Goal: Information Seeking & Learning: Learn about a topic

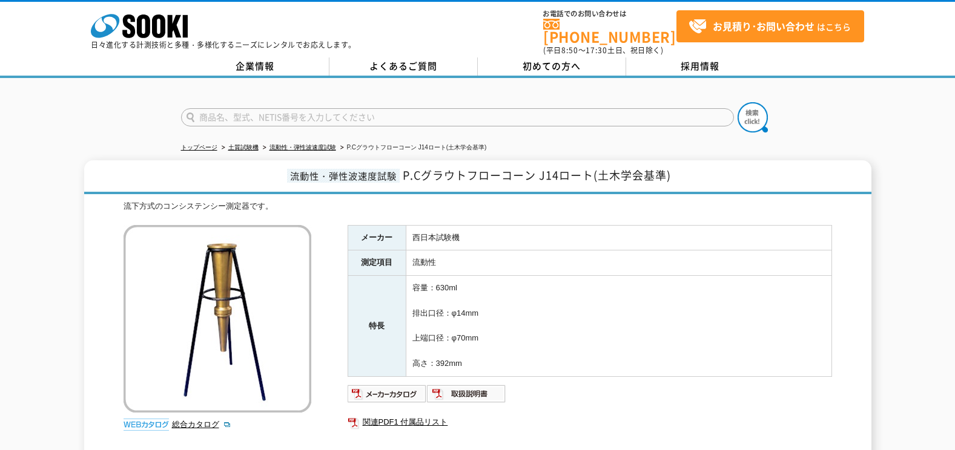
click at [331, 343] on div "流下方式のコンシステンシー測定器です。 総合カタログ メーカー 西日本試験機 測定項目 流動性 特長 容量：630ml 排出口径：φ14mm 上端口径：φ70…" at bounding box center [477, 342] width 708 height 285
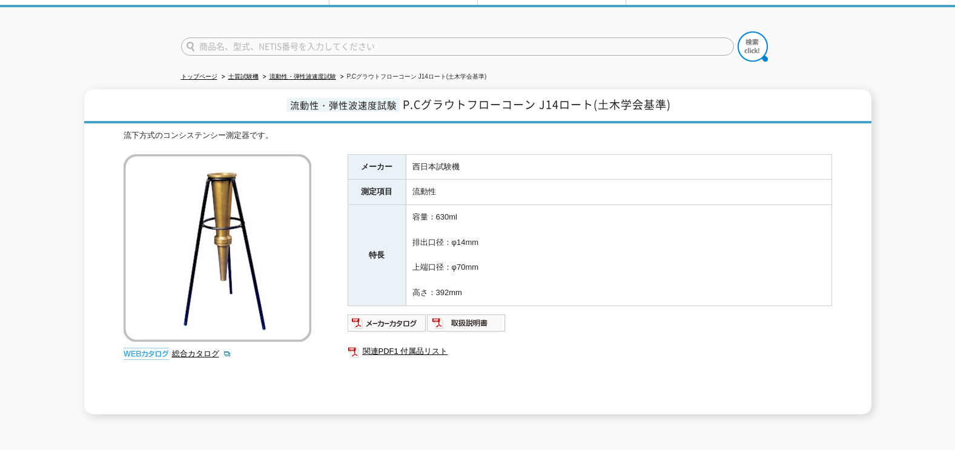
scroll to position [79, 0]
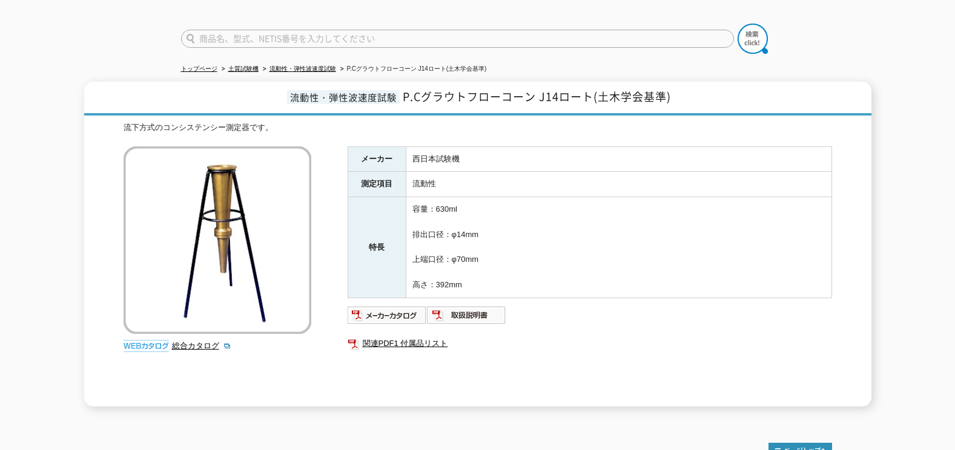
drag, startPoint x: 485, startPoint y: 229, endPoint x: 409, endPoint y: 231, distance: 76.9
click at [409, 231] on td "容量：630ml 排出口径：φ14mm 上端口径：φ70mm 高さ：392mm" at bounding box center [619, 247] width 426 height 101
drag, startPoint x: 413, startPoint y: 229, endPoint x: 491, endPoint y: 279, distance: 93.4
click at [491, 279] on td "容量：630ml 排出口径：φ14mm 上端口径：φ70mm 高さ：392mm" at bounding box center [619, 247] width 426 height 101
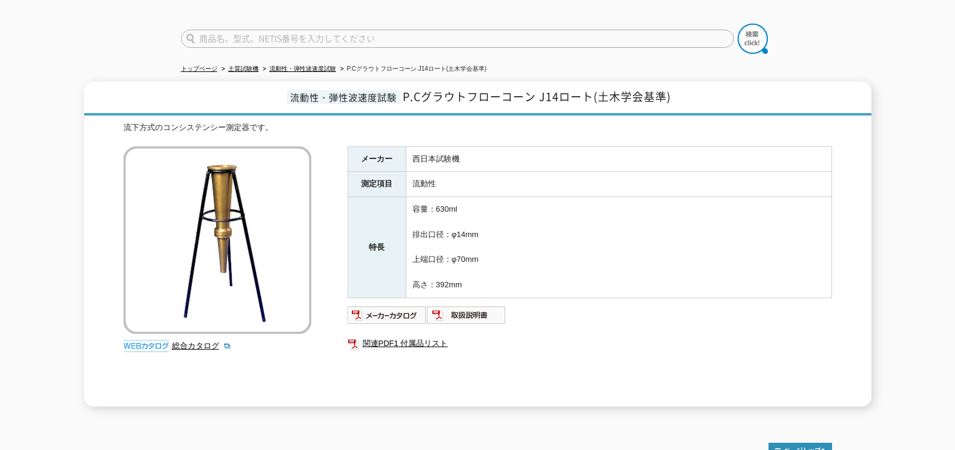
click at [491, 280] on td "容量：630ml 排出口径：φ14mm 上端口径：φ70mm 高さ：392mm" at bounding box center [619, 247] width 426 height 101
click at [465, 276] on td "容量：630ml 排出口径：φ14mm 上端口径：φ70mm 高さ：392mm" at bounding box center [619, 247] width 426 height 101
drag, startPoint x: 466, startPoint y: 281, endPoint x: 410, endPoint y: 202, distance: 96.4
click at [410, 202] on td "容量：630ml 排出口径：φ14mm 上端口径：φ70mm 高さ：392mm" at bounding box center [619, 247] width 426 height 101
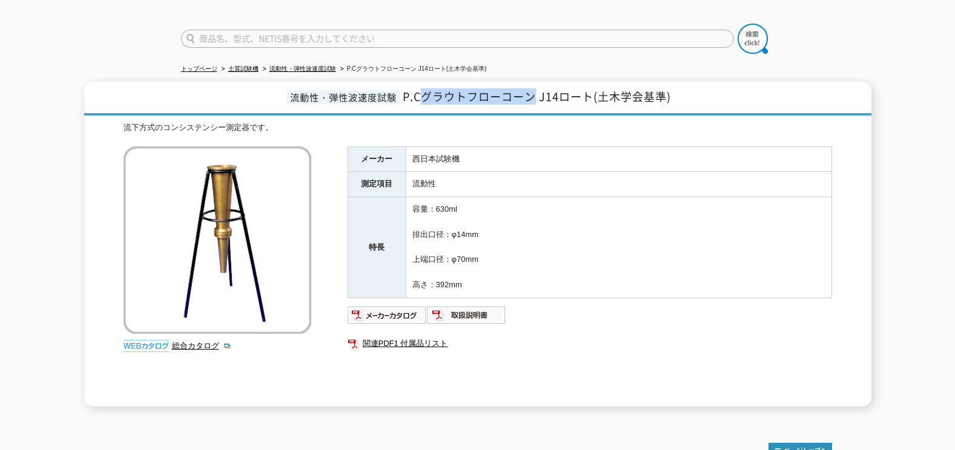
drag, startPoint x: 425, startPoint y: 91, endPoint x: 533, endPoint y: 99, distance: 108.0
click at [533, 99] on h1 "流動性・弾性波速度試験 P.Cグラウトフローコーン J14ロート(土木学会基準)" at bounding box center [477, 99] width 787 height 34
copy span "グラウトフローコーン"
